Goal: Complete application form: Complete application form

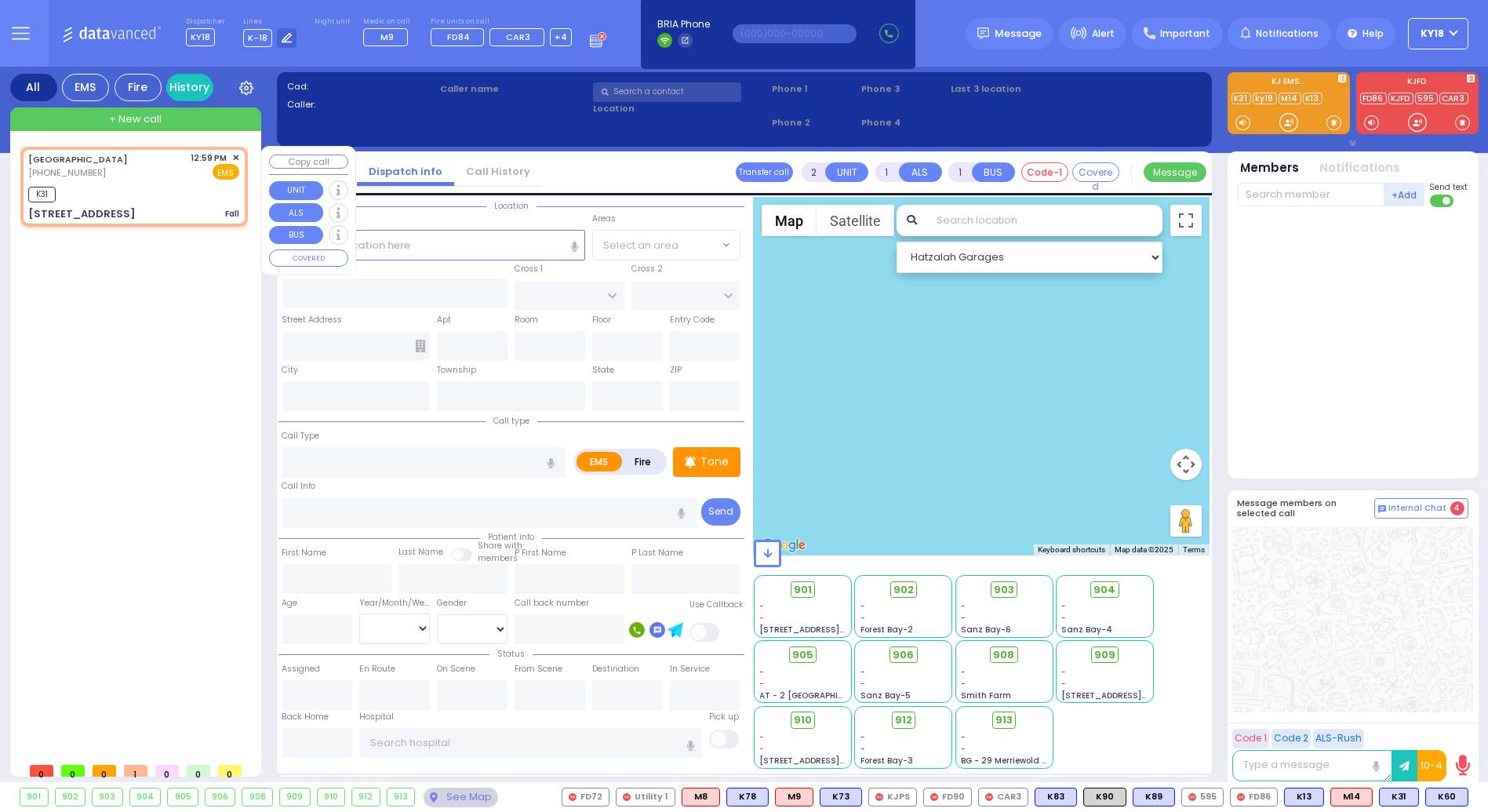
type input "1"
type input "0"
select select
type input "Fall"
radio input "true"
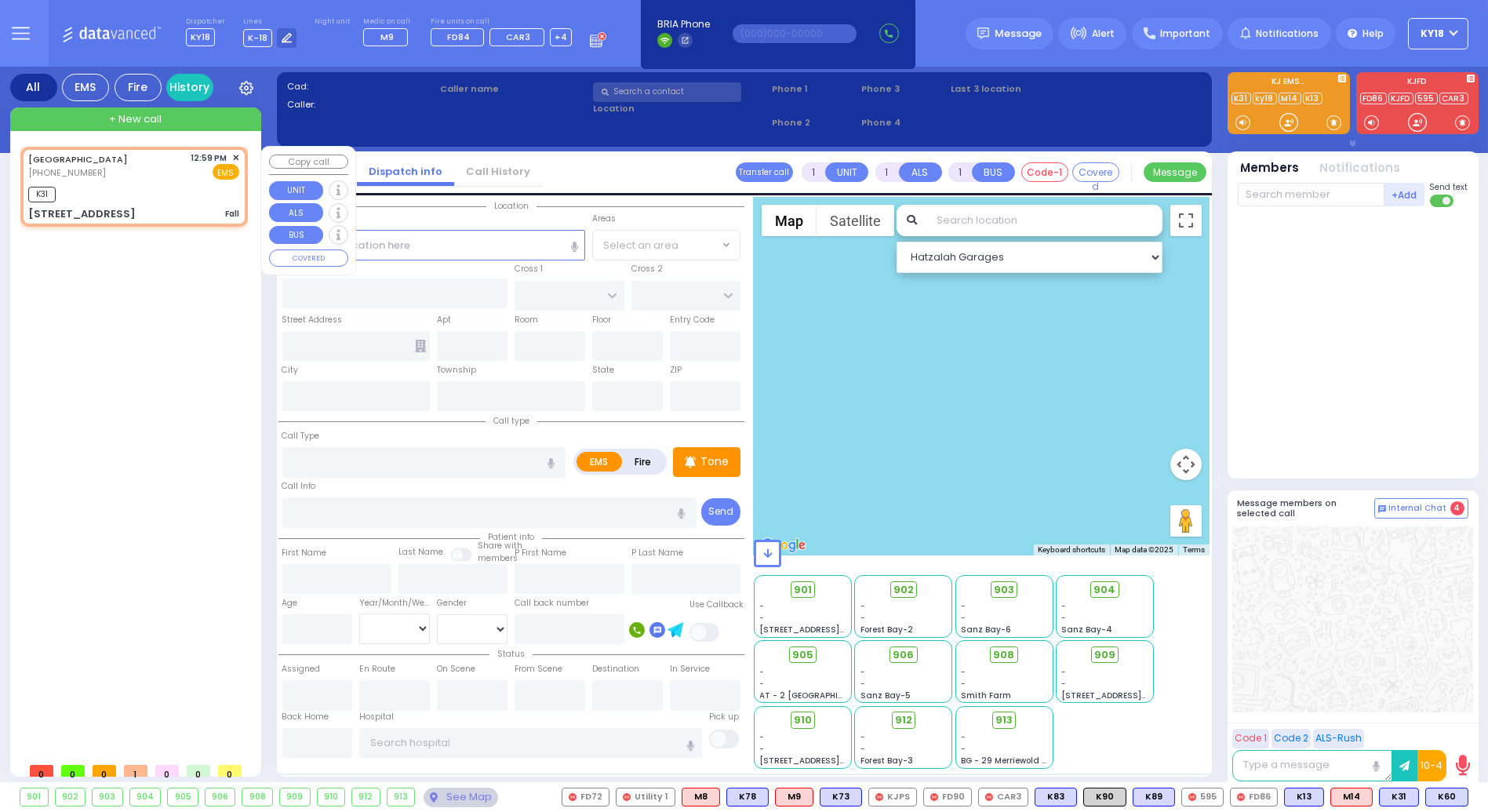
type input "14"
select select "Month"
type input "12:59"
type input "13:02"
select select "Hatzalah Garages"
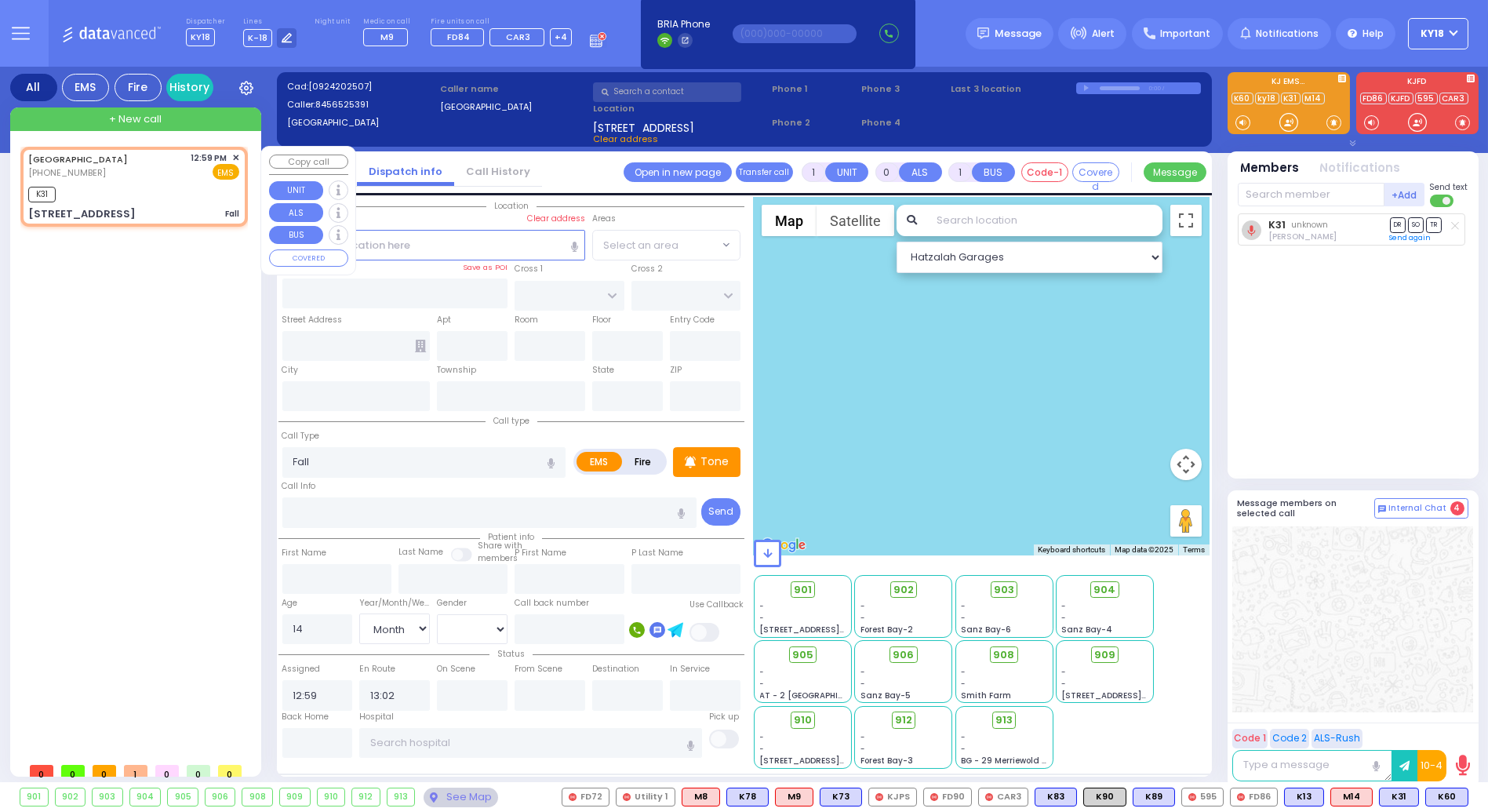
type input "[GEOGRAPHIC_DATA]"
type input "[STREET_ADDRESS]"
type input "203"
type input "[PERSON_NAME]"
type input "[US_STATE]"
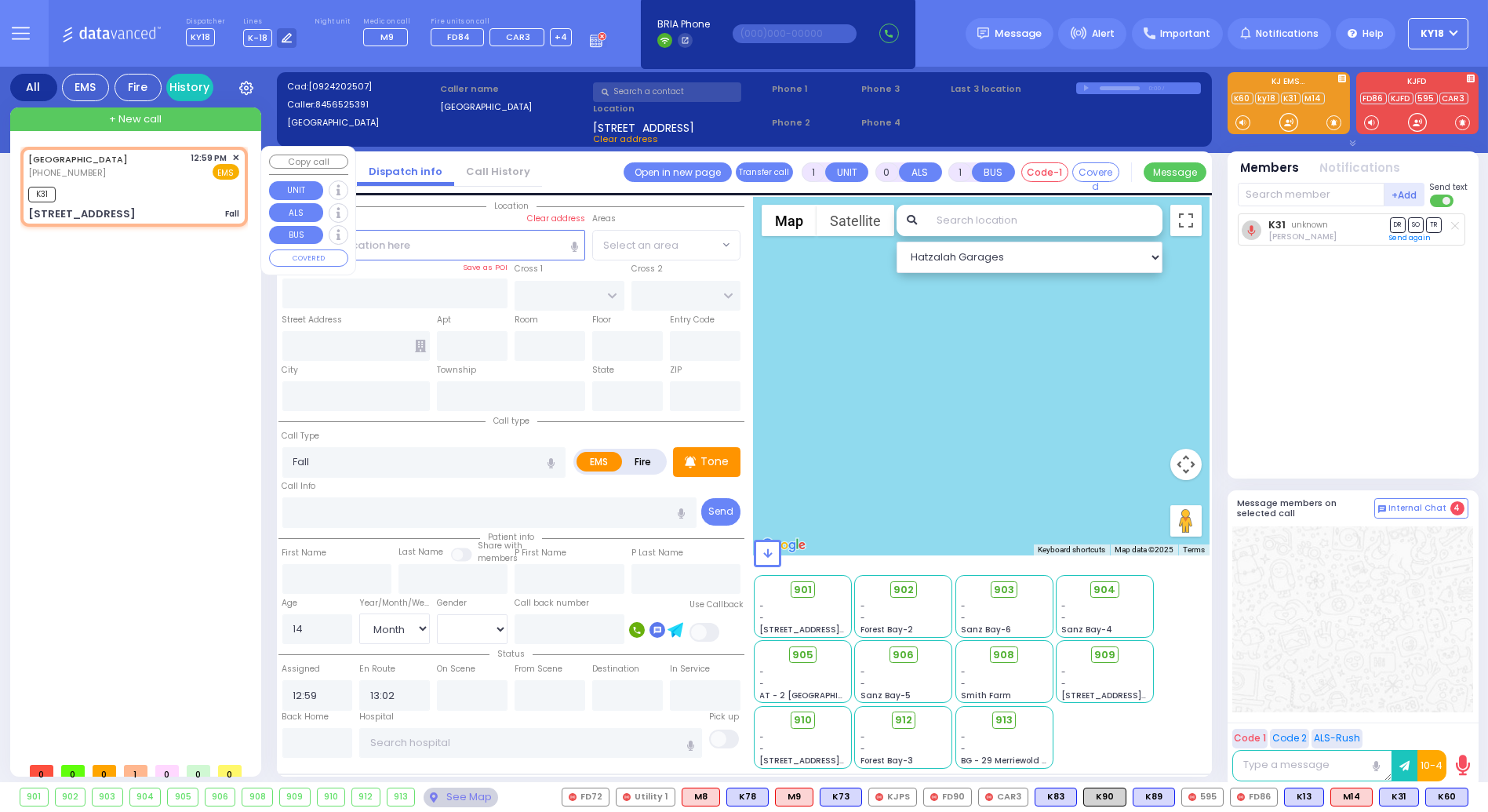
type input "10950"
select select "SECTION 5"
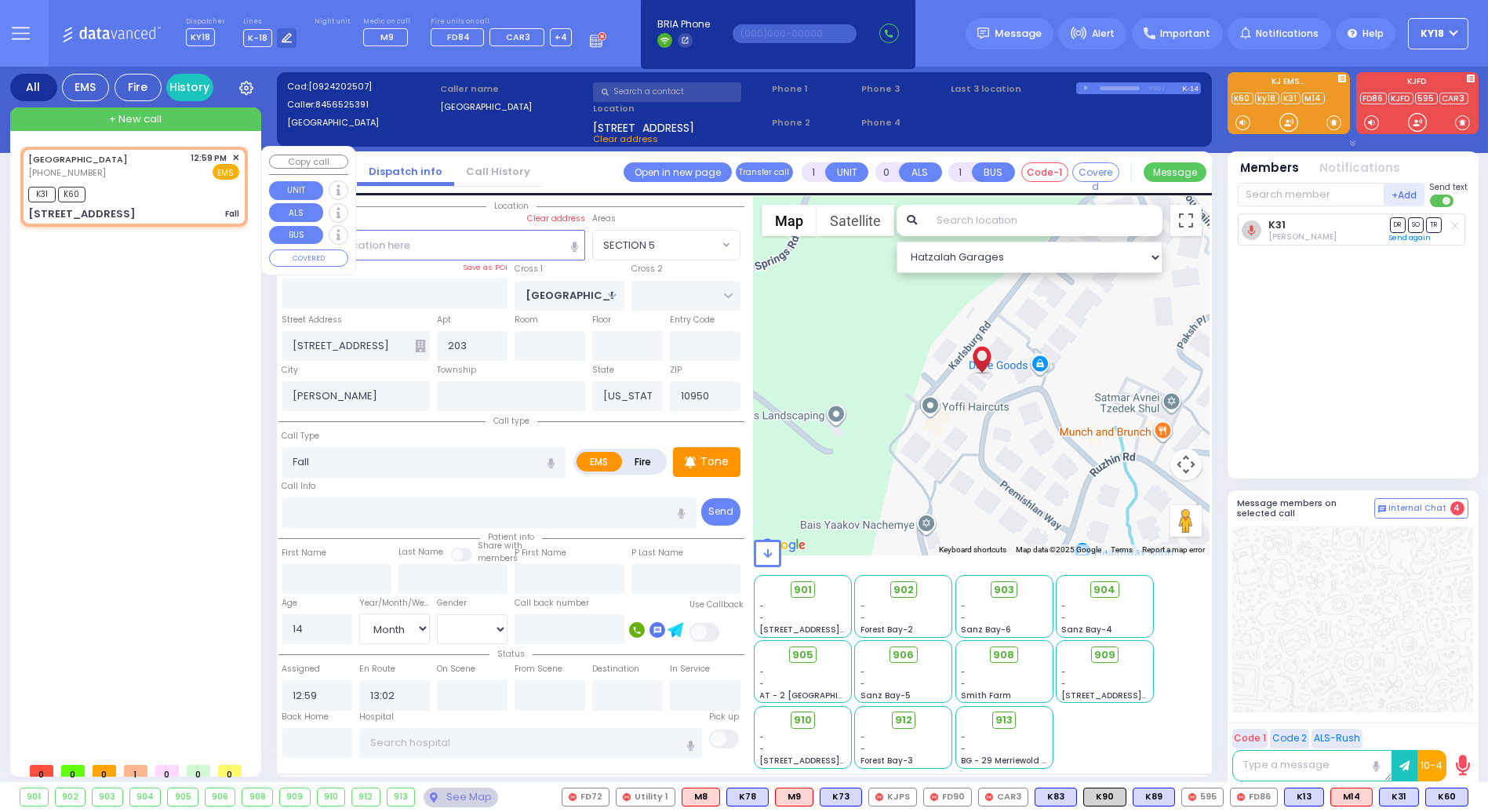
select select
radio input "true"
select select "Month"
select select "Hatzalah Garages"
select select "SECTION 5"
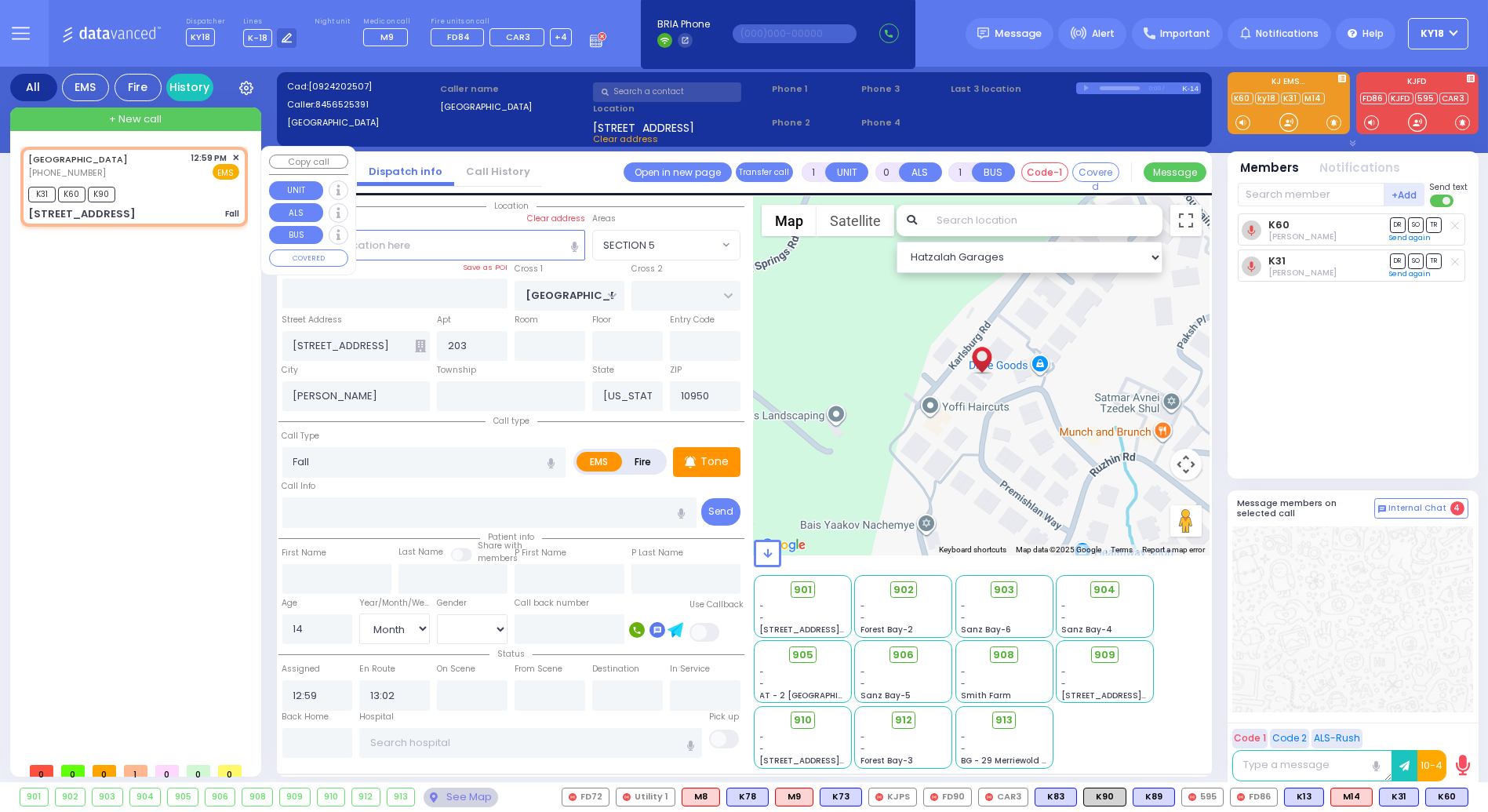
select select
radio input "true"
select select "Month"
select select "Hatzalah Garages"
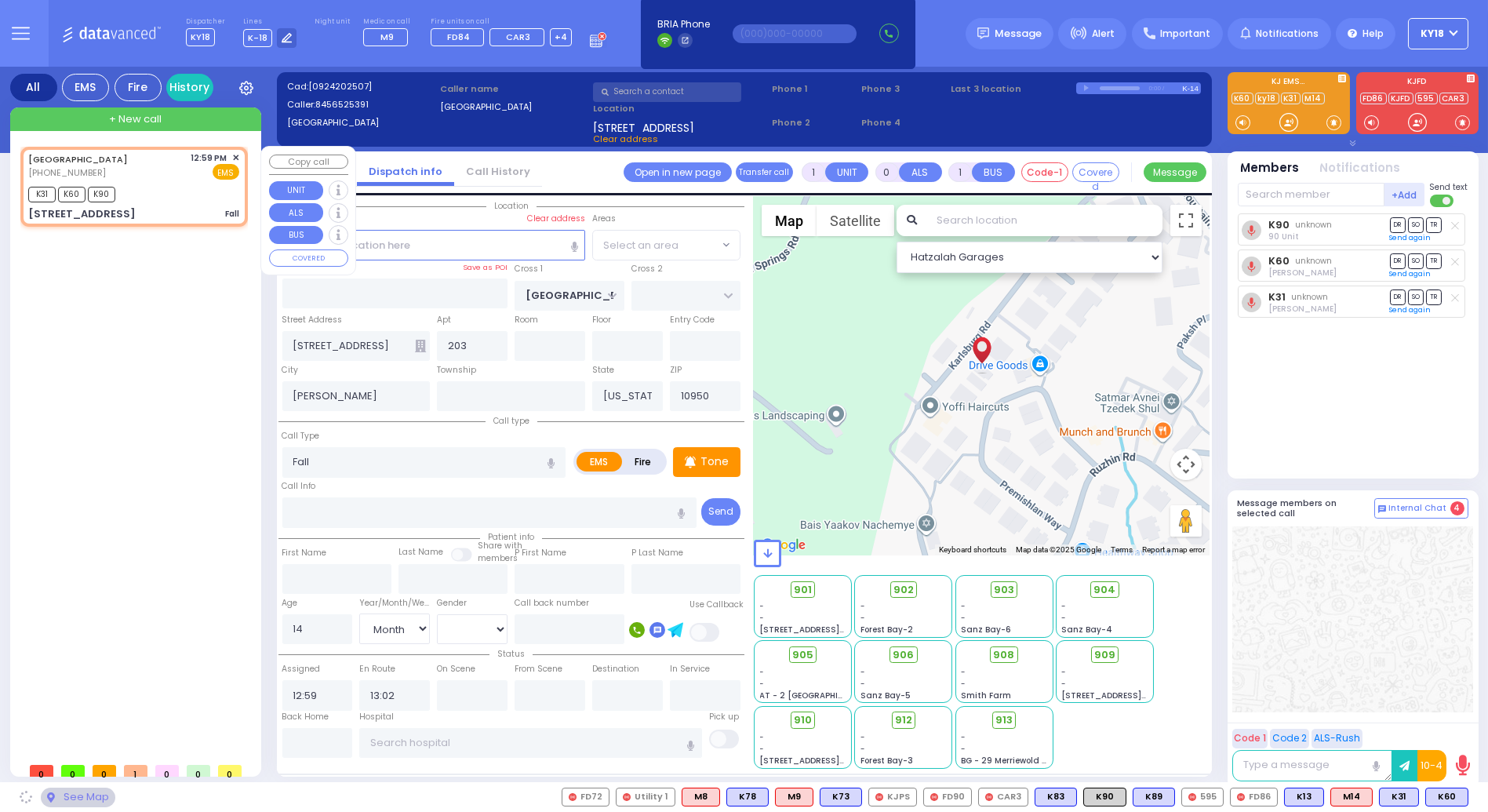
select select "SECTION 5"
